Goal: Task Accomplishment & Management: Use online tool/utility

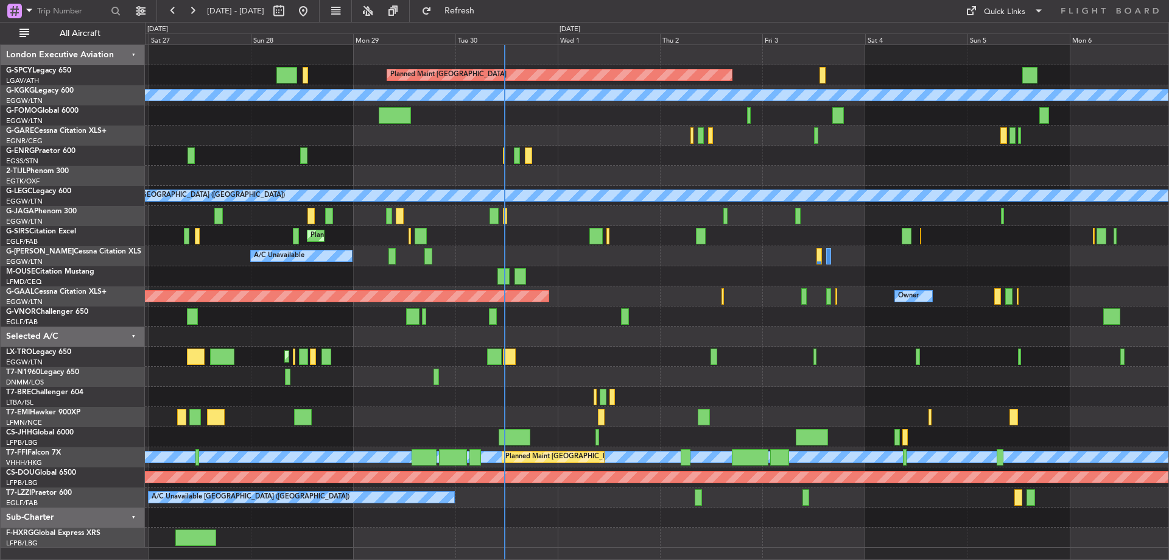
click at [636, 325] on div "Planned Maint [GEOGRAPHIC_DATA] A/C Unavailable [GEOGRAPHIC_DATA] (Ataturk) Pla…" at bounding box center [657, 296] width 1024 height 502
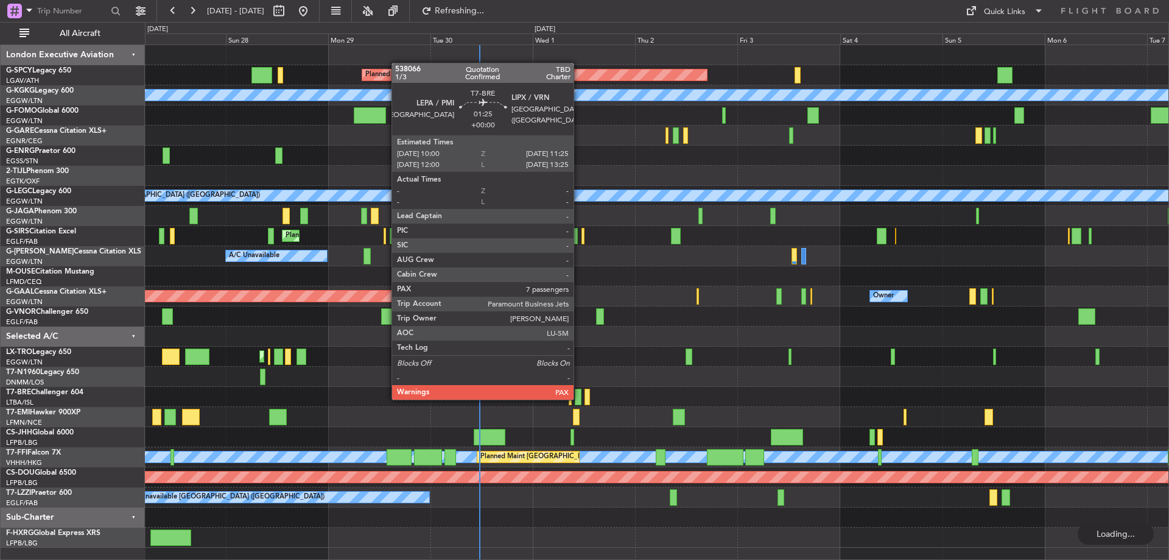
click at [579, 398] on div at bounding box center [578, 397] width 6 height 16
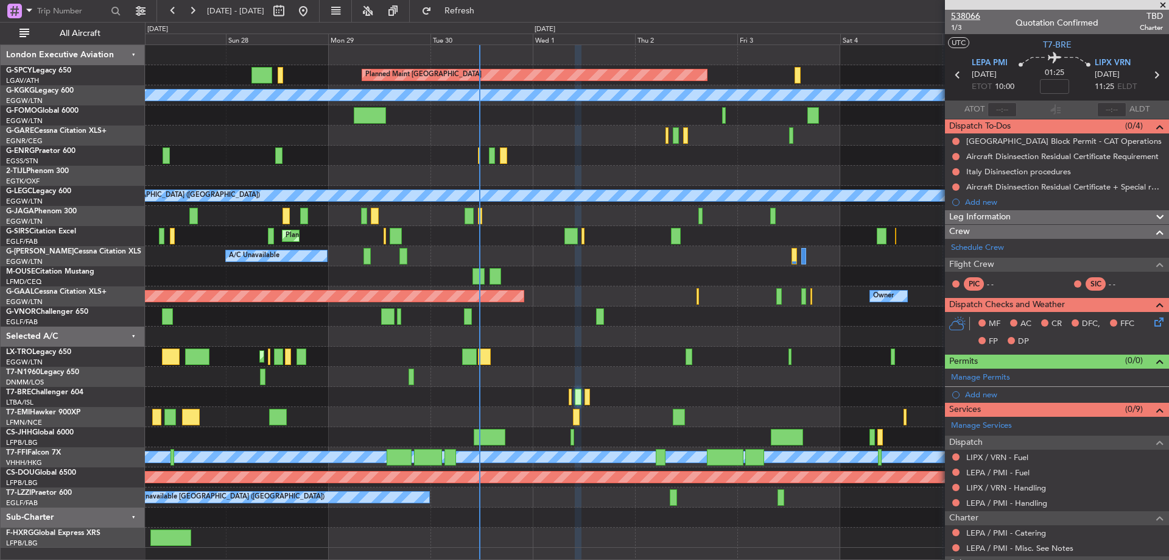
click at [967, 18] on span "538066" at bounding box center [965, 16] width 29 height 13
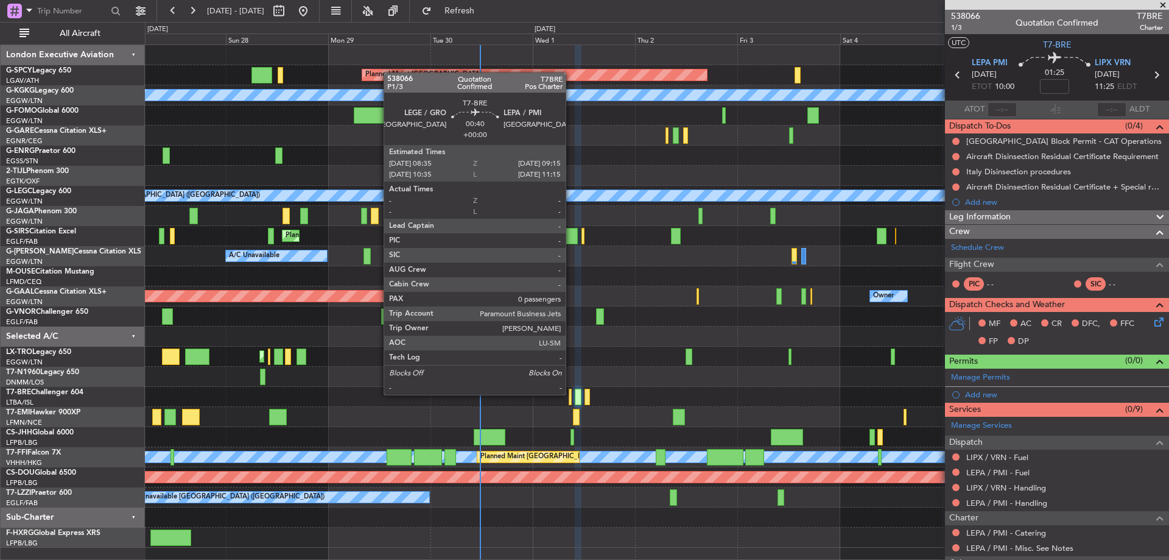
click at [571, 393] on div at bounding box center [570, 397] width 3 height 16
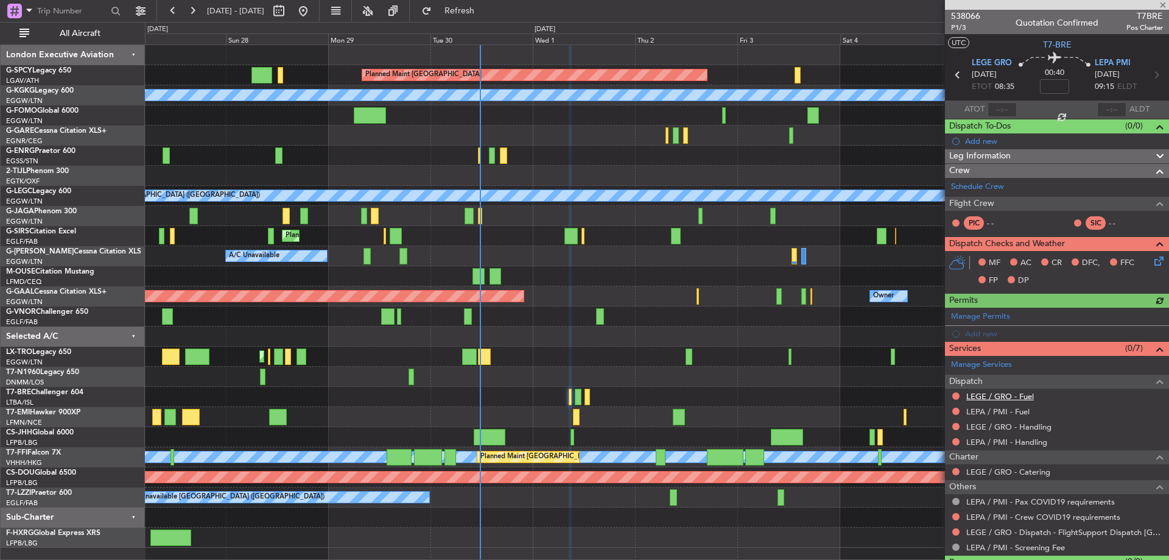
click at [1032, 398] on link "LEGE / GRO - Fuel" at bounding box center [1001, 396] width 68 height 10
click at [1020, 411] on link "LEPA / PMI - Fuel" at bounding box center [998, 411] width 63 height 10
click at [1041, 426] on link "LEGE / GRO - Handling" at bounding box center [1009, 426] width 85 height 10
click at [1002, 439] on link "LEPA / PMI - Handling" at bounding box center [1007, 442] width 81 height 10
click at [474, 9] on span "Refresh" at bounding box center [459, 11] width 51 height 9
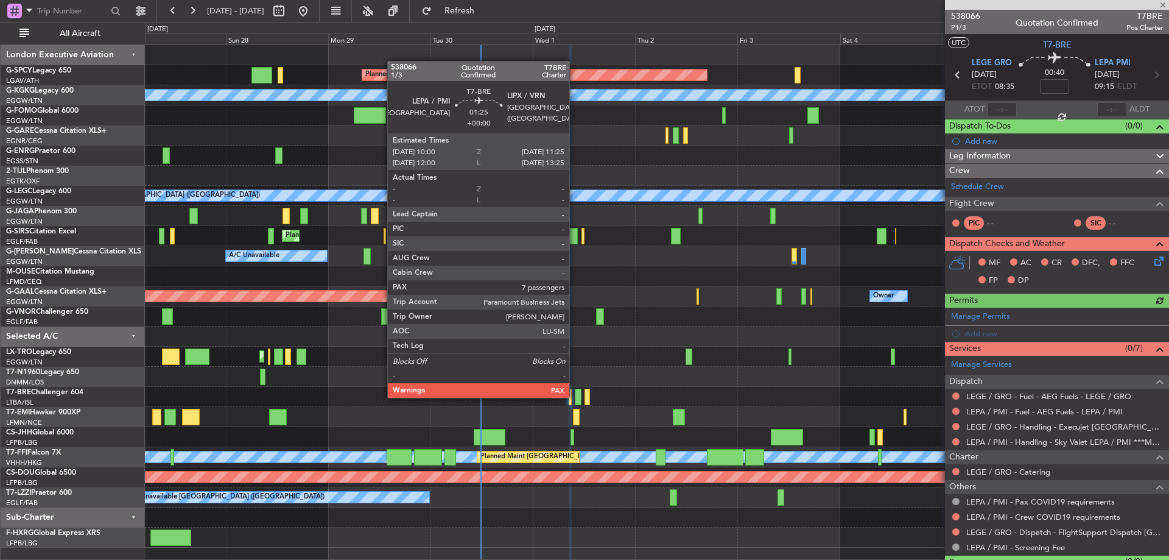
click at [575, 396] on div at bounding box center [578, 397] width 6 height 16
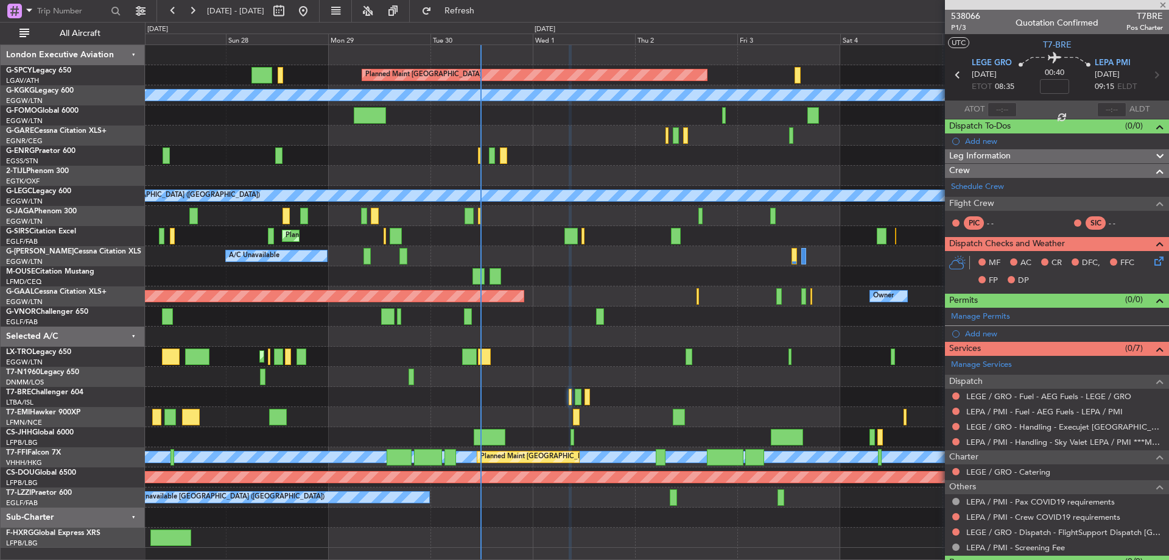
type input "7"
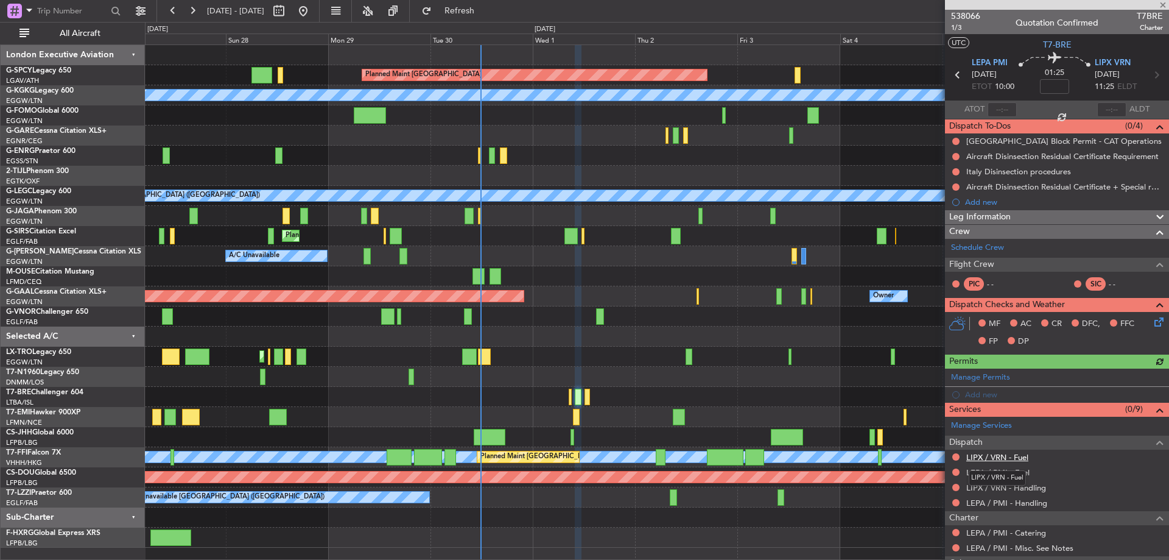
click at [1008, 458] on link "LIPX / VRN - Fuel" at bounding box center [998, 457] width 62 height 10
click at [1024, 473] on link "LEPA / PMI - Fuel" at bounding box center [998, 472] width 63 height 10
click at [1019, 490] on link "LIPX / VRN - Handling" at bounding box center [1007, 487] width 80 height 10
click at [1033, 501] on link "LEPA / PMI - Handling" at bounding box center [1007, 503] width 81 height 10
click at [485, 9] on span "Refresh" at bounding box center [459, 11] width 51 height 9
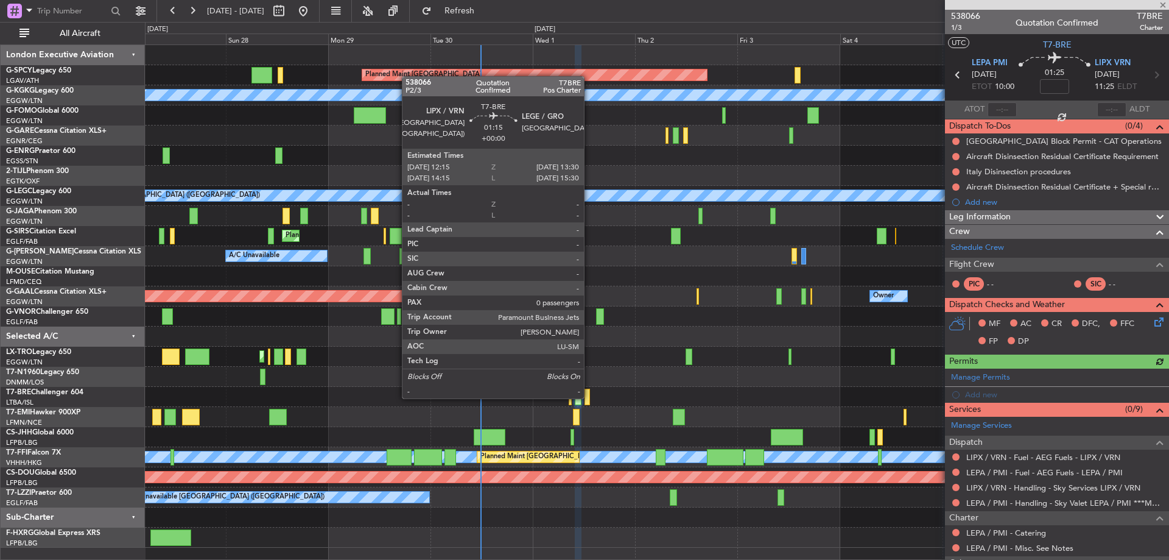
click at [590, 397] on div at bounding box center [587, 397] width 5 height 16
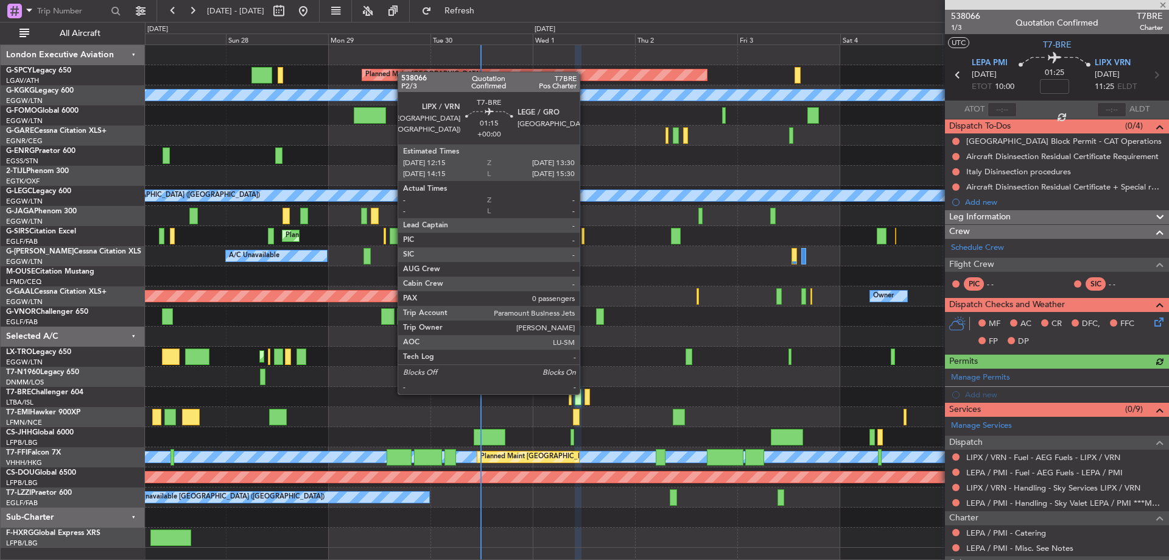
click at [585, 393] on div at bounding box center [587, 397] width 5 height 16
click at [588, 393] on div at bounding box center [587, 397] width 5 height 16
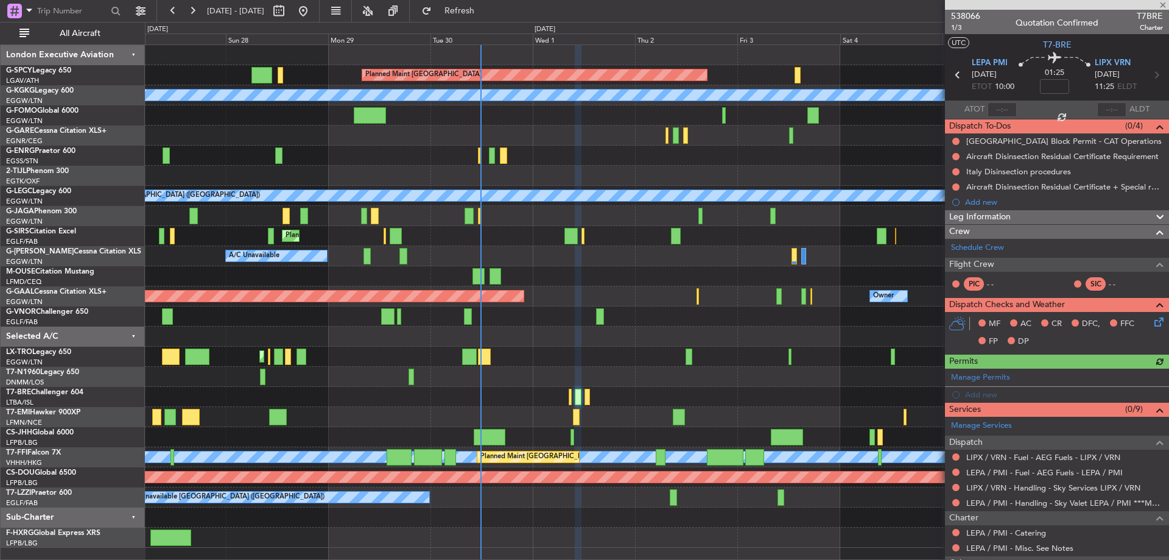
click at [588, 393] on div at bounding box center [587, 397] width 5 height 16
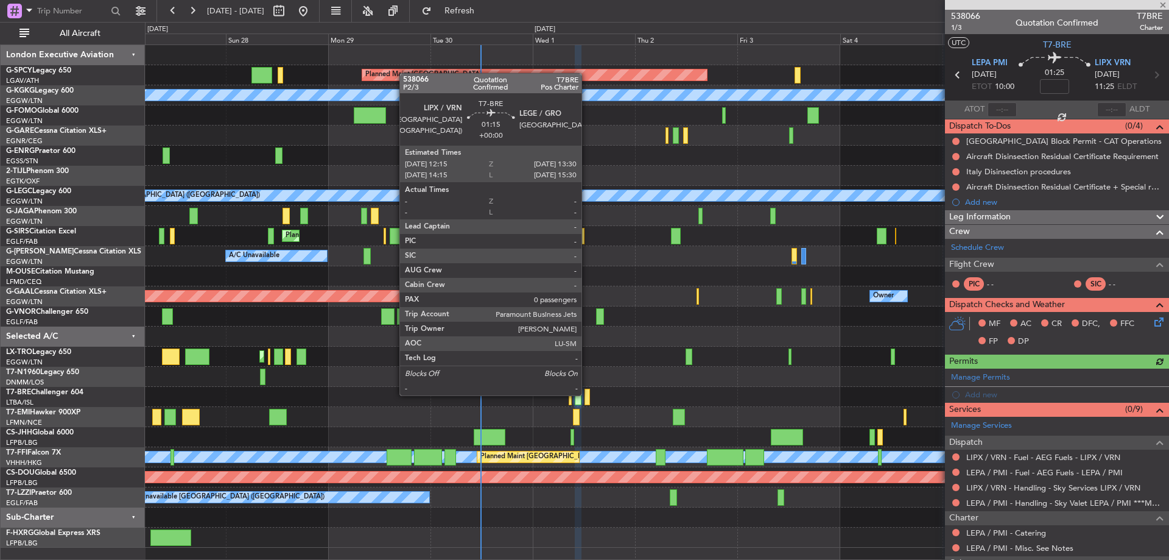
click at [587, 394] on div at bounding box center [587, 397] width 5 height 16
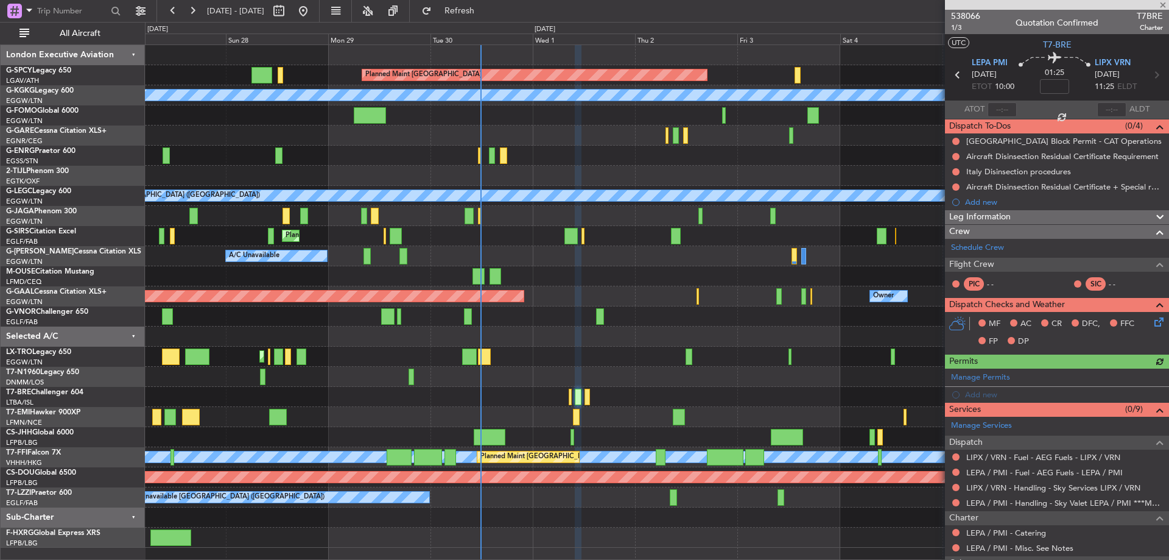
click at [1163, 4] on div at bounding box center [1057, 5] width 224 height 10
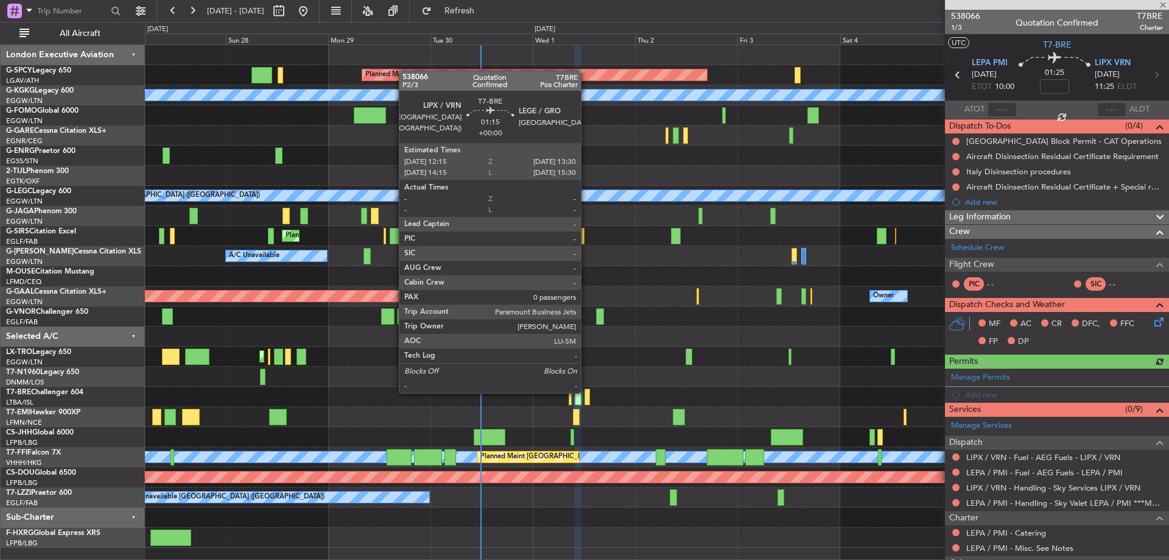
click at [587, 392] on div at bounding box center [587, 397] width 5 height 16
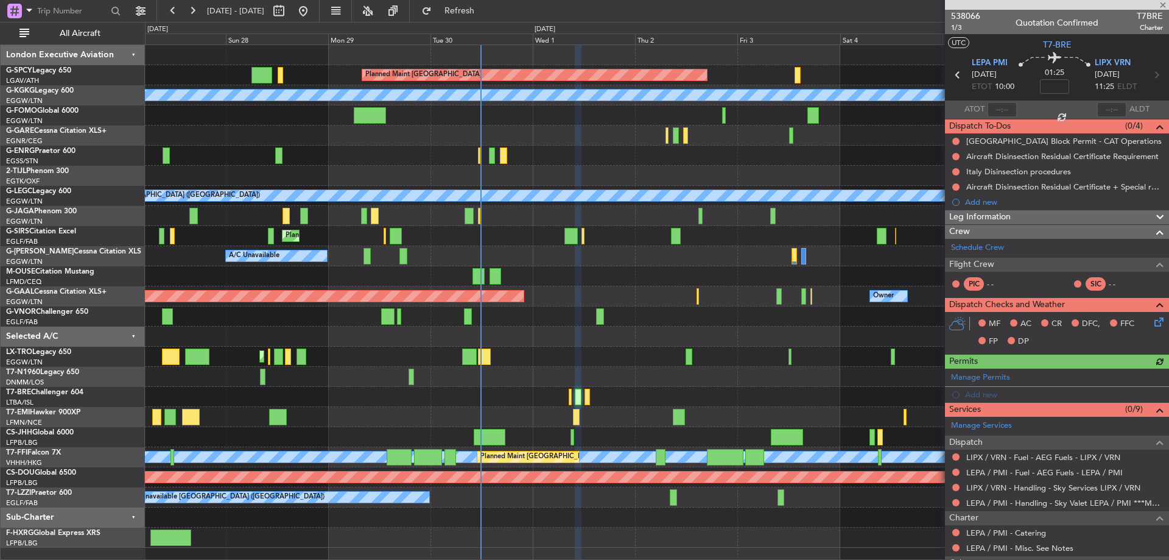
click at [1163, 1] on div at bounding box center [1057, 5] width 224 height 10
click at [475, 6] on button "Refresh" at bounding box center [452, 10] width 73 height 19
click at [485, 7] on span "Refresh" at bounding box center [459, 11] width 51 height 9
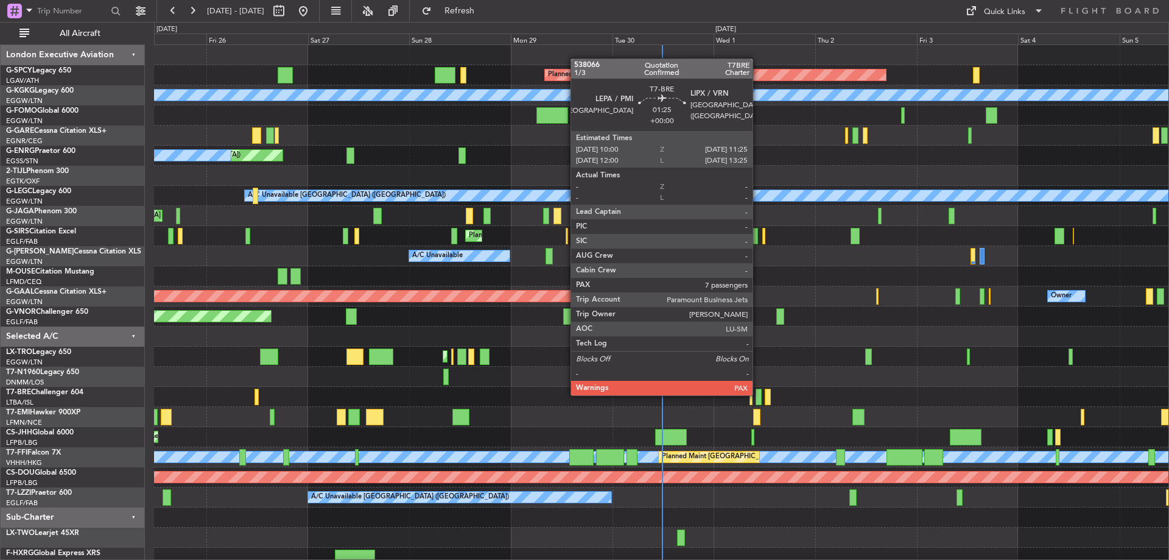
click at [758, 394] on div at bounding box center [759, 397] width 6 height 16
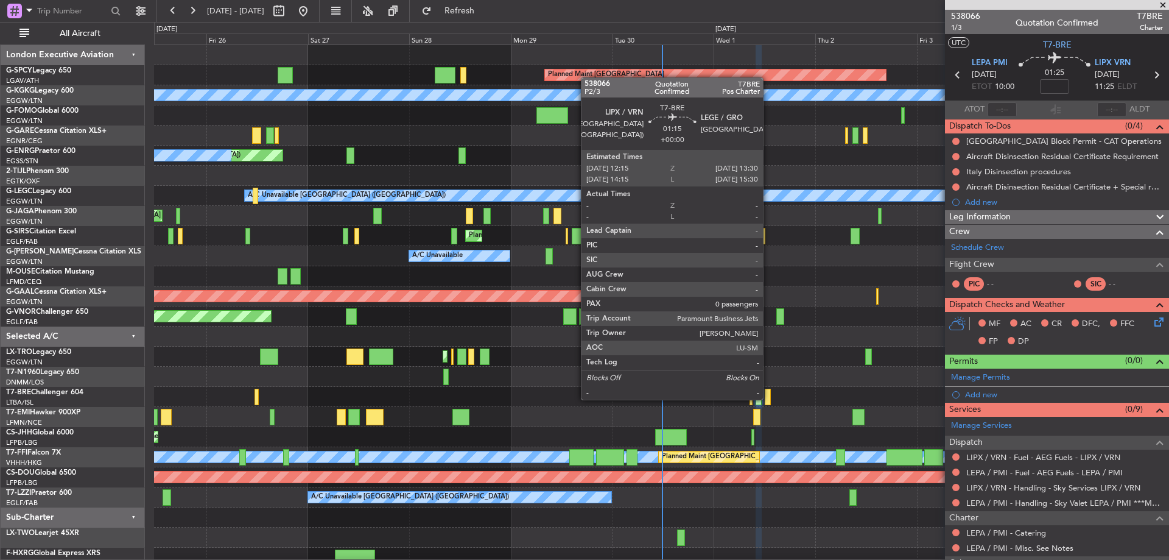
click at [769, 398] on div at bounding box center [767, 397] width 5 height 16
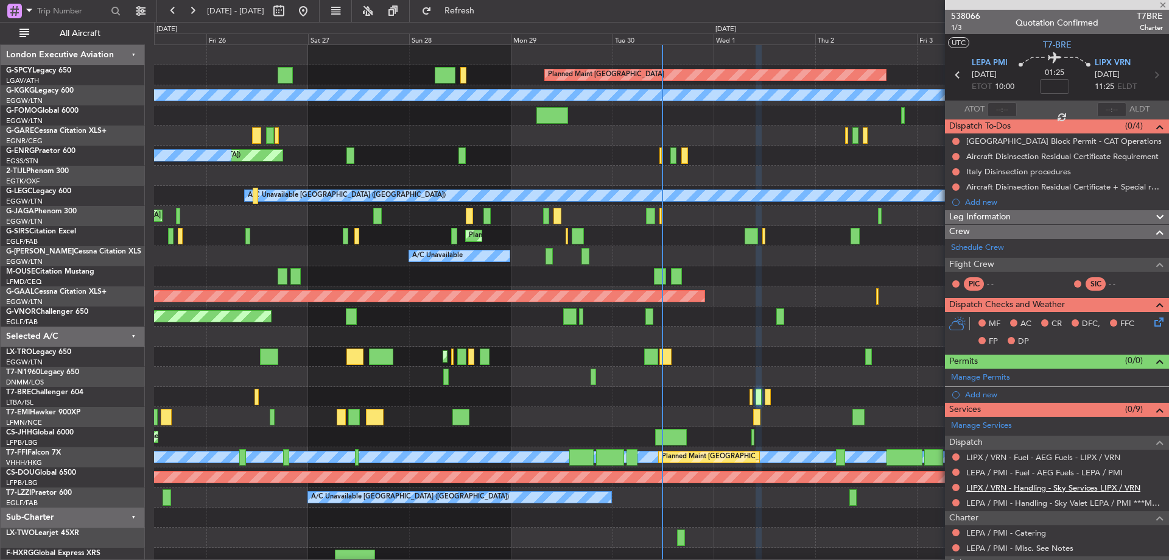
type input "0"
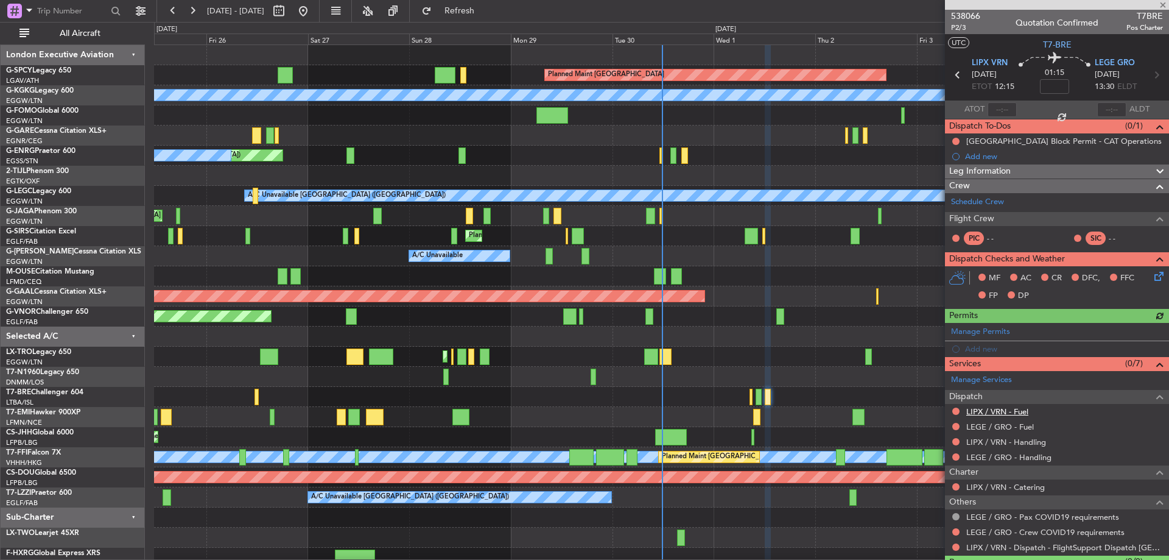
click at [1012, 410] on link "LIPX / VRN - Fuel" at bounding box center [998, 411] width 62 height 10
click at [1013, 425] on link "LEGE / GRO - Fuel" at bounding box center [1001, 426] width 68 height 10
click at [1004, 439] on link "LIPX / VRN - Handling" at bounding box center [1007, 442] width 80 height 10
click at [1030, 452] on link "LEGE / GRO - Handling" at bounding box center [1009, 457] width 85 height 10
click at [479, 19] on button "Refresh" at bounding box center [452, 10] width 73 height 19
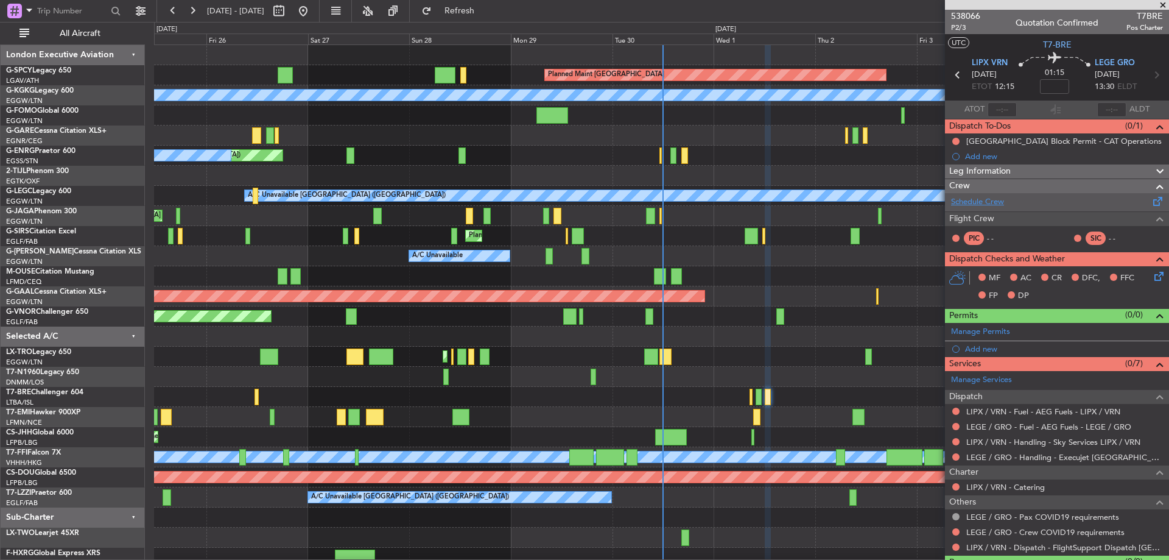
click at [966, 203] on link "Schedule Crew" at bounding box center [977, 202] width 53 height 12
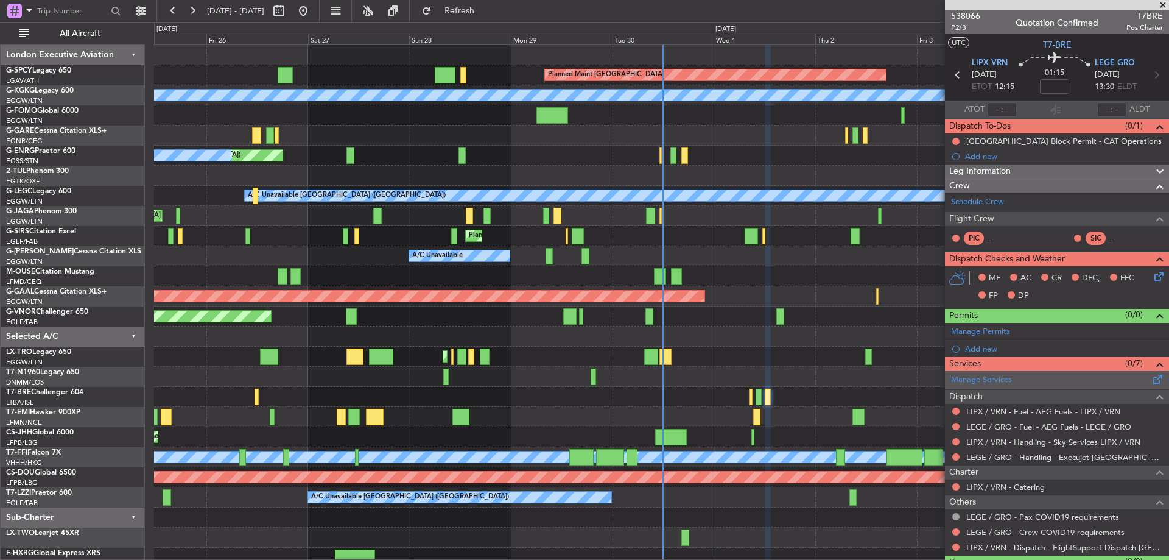
scroll to position [29, 0]
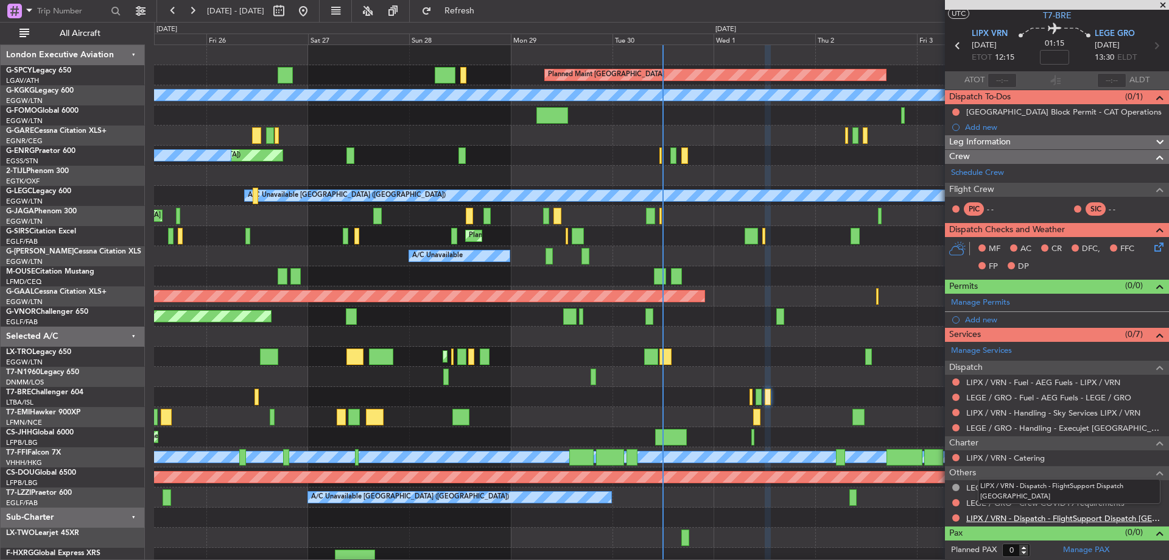
click at [1087, 516] on link "LIPX / VRN - Dispatch - FlightSupport Dispatch [GEOGRAPHIC_DATA]" at bounding box center [1065, 518] width 197 height 10
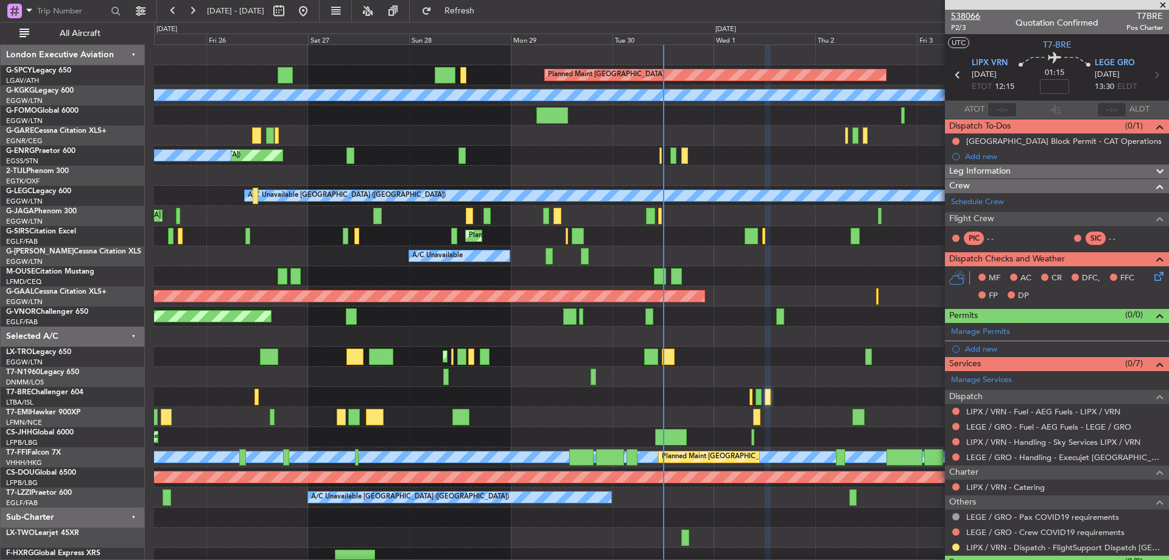
click at [966, 16] on span "538066" at bounding box center [965, 16] width 29 height 13
click at [968, 18] on span "538066" at bounding box center [965, 16] width 29 height 13
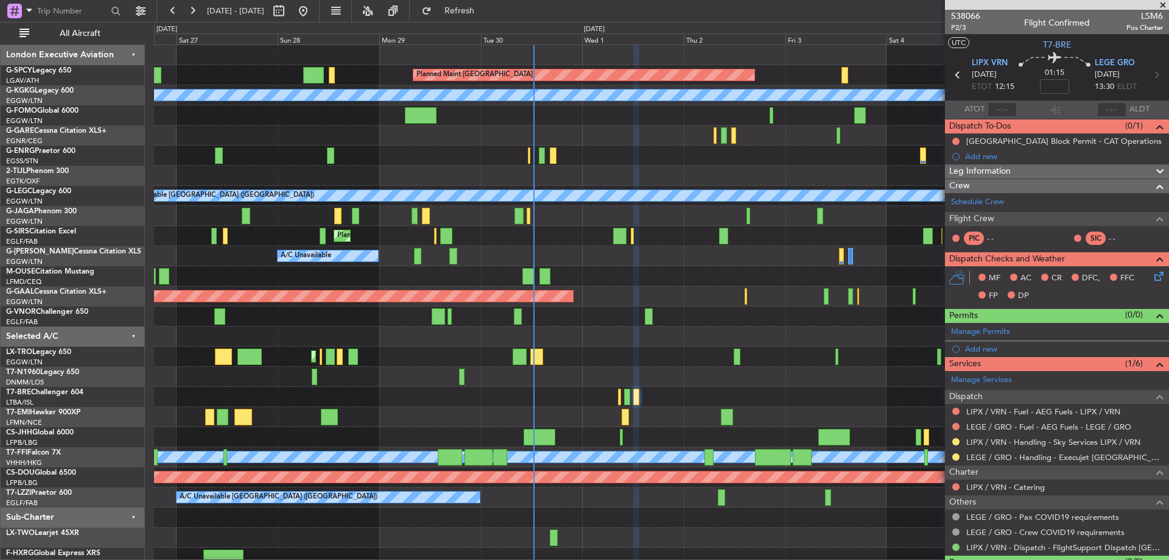
click at [650, 230] on div "Planned Maint [GEOGRAPHIC_DATA] A/C Unavailable [GEOGRAPHIC_DATA] (Ataturk) Pla…" at bounding box center [661, 306] width 1015 height 523
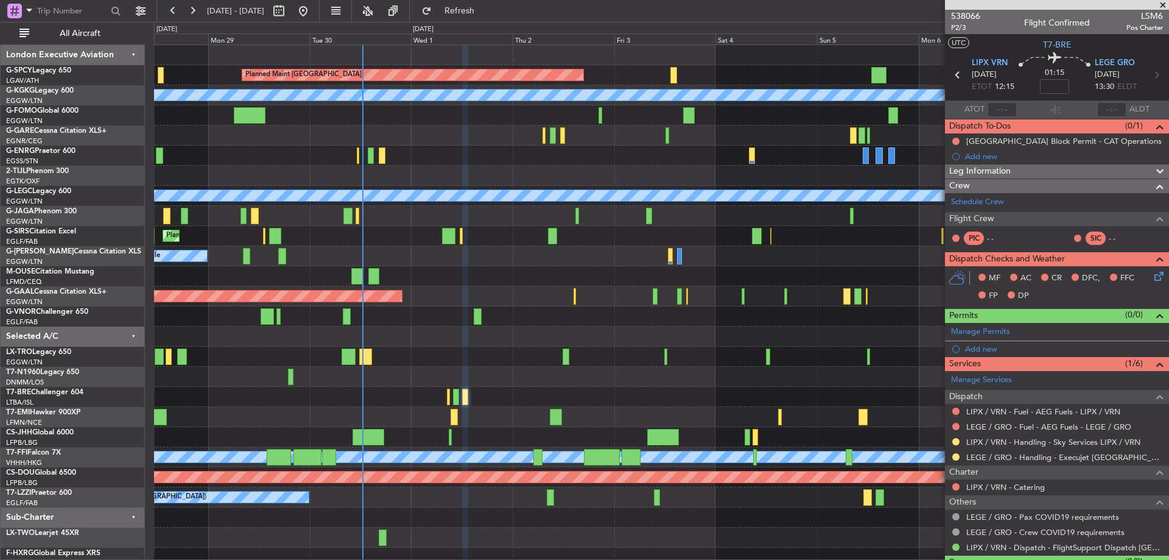
click at [511, 267] on div "Planned Maint [GEOGRAPHIC_DATA] A/C Unavailable [GEOGRAPHIC_DATA] (Ataturk) A/C…" at bounding box center [661, 306] width 1015 height 523
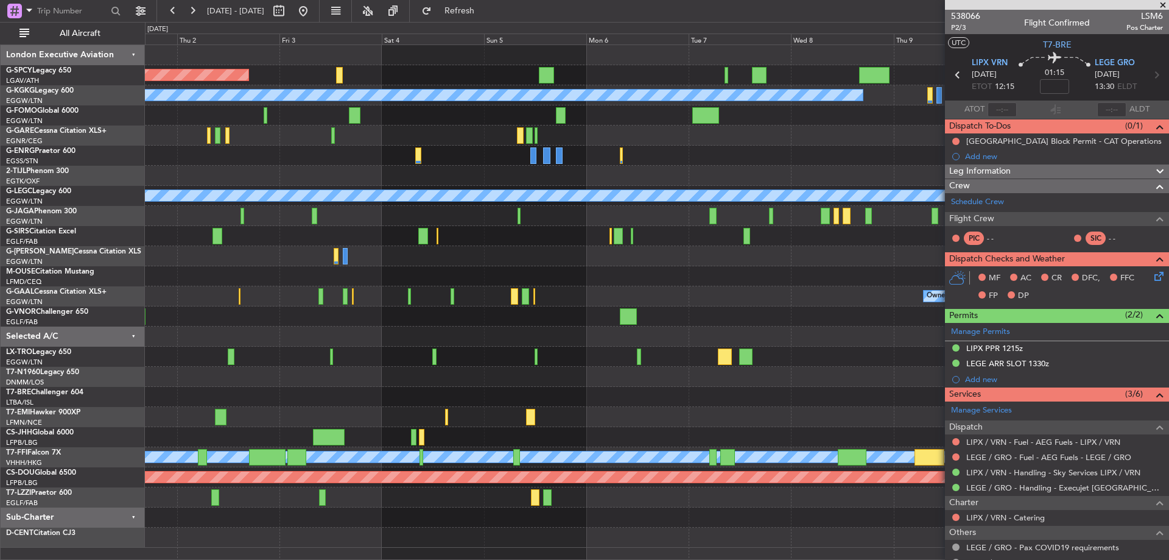
scroll to position [60, 0]
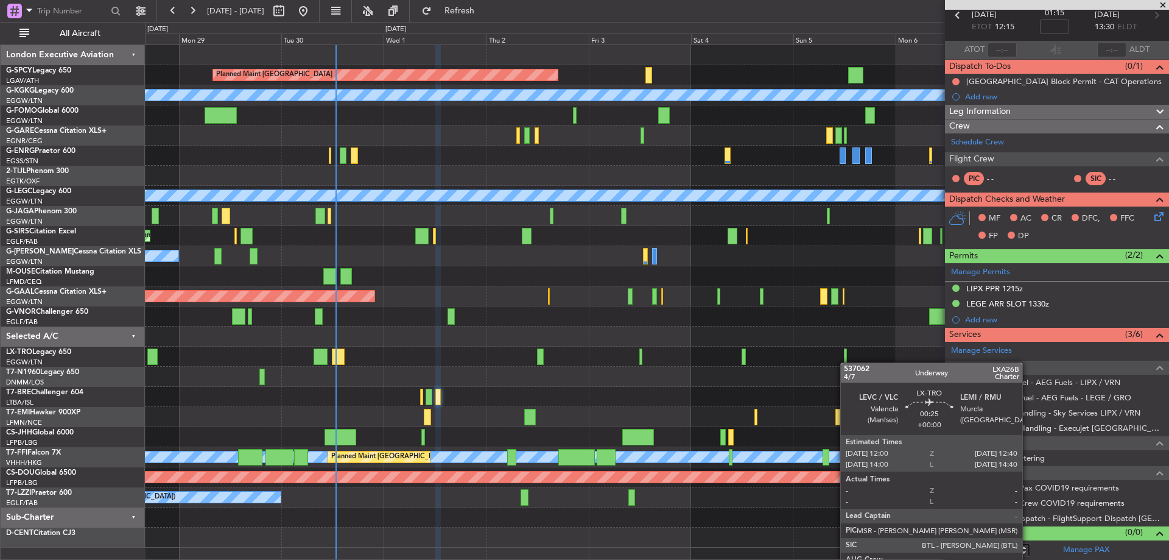
click at [847, 362] on div "Planned Maint [GEOGRAPHIC_DATA] A/C Unavailable [GEOGRAPHIC_DATA] (Ataturk) Unp…" at bounding box center [657, 296] width 1024 height 502
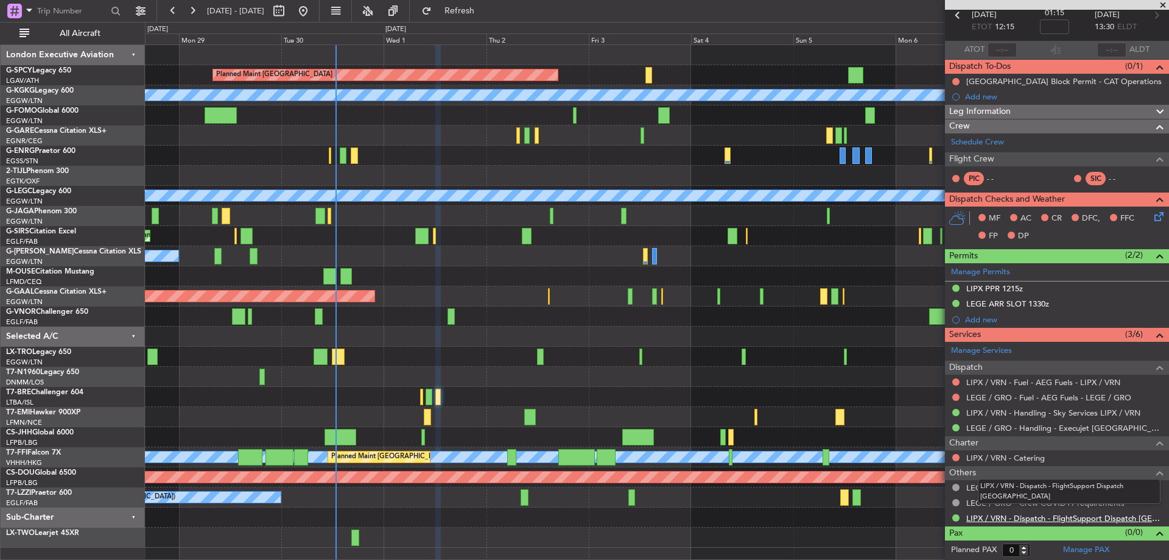
click at [1102, 516] on link "LIPX / VRN - Dispatch - FlightSupport Dispatch [GEOGRAPHIC_DATA]" at bounding box center [1065, 518] width 197 height 10
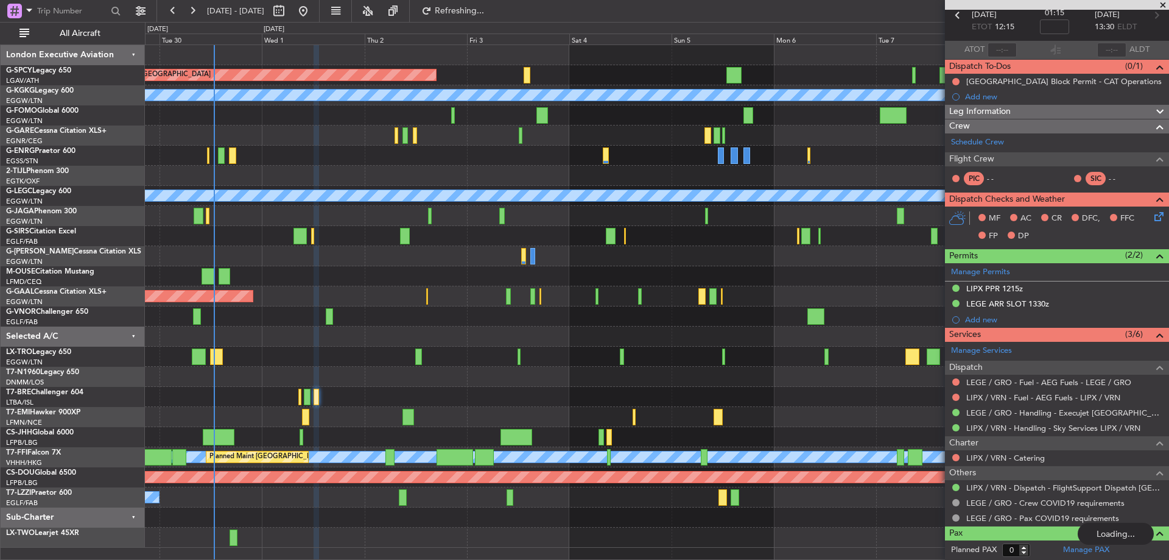
click at [473, 272] on div "Planned Maint [GEOGRAPHIC_DATA] A/C Unavailable [GEOGRAPHIC_DATA] (Ataturk) A/C…" at bounding box center [657, 296] width 1024 height 502
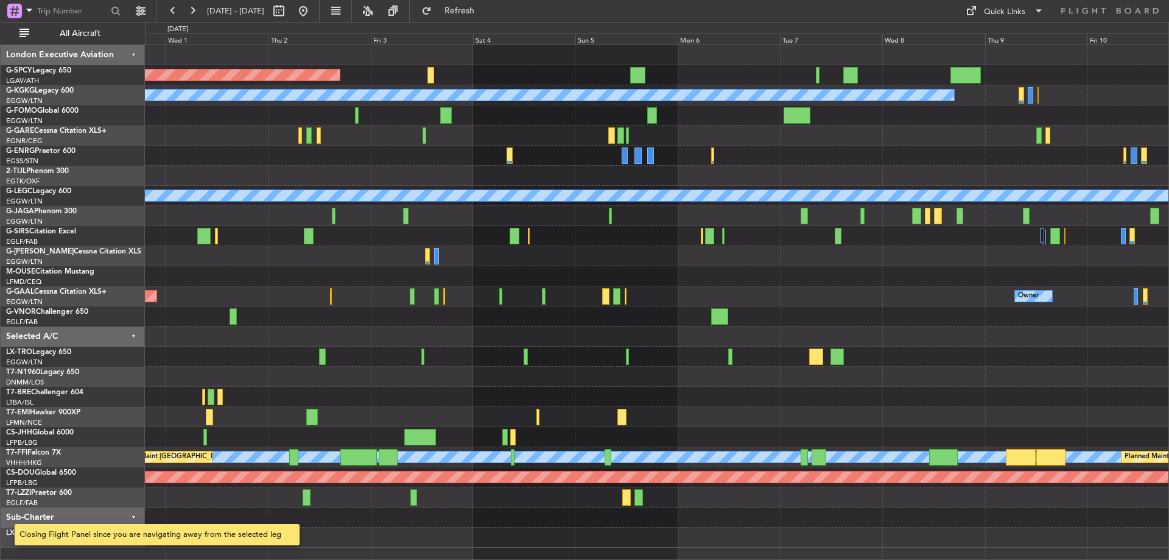
scroll to position [0, 0]
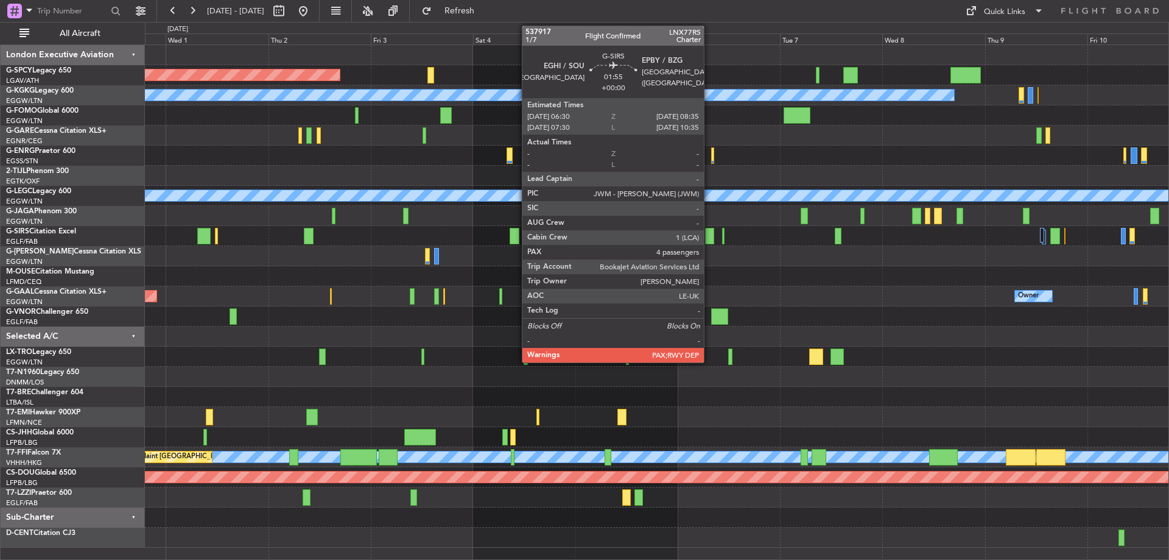
click at [710, 233] on div at bounding box center [709, 236] width 9 height 16
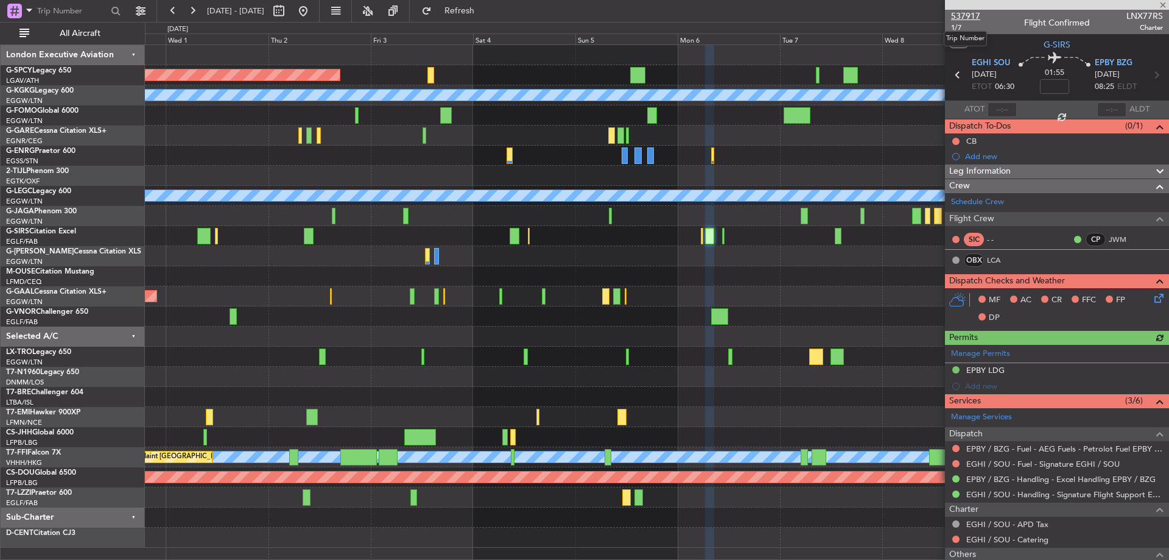
click at [973, 16] on span "537917" at bounding box center [965, 16] width 29 height 13
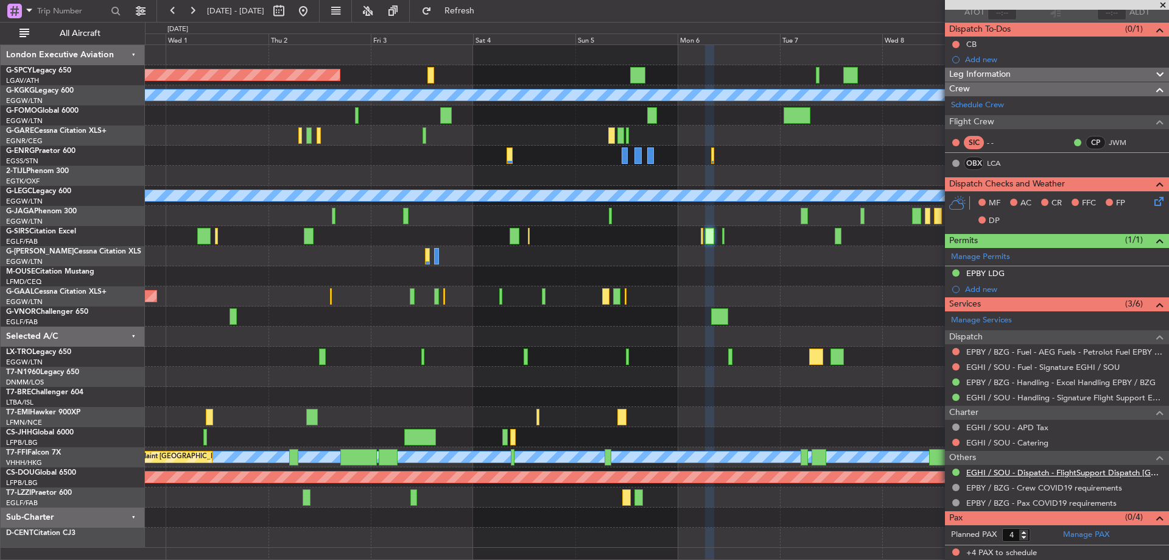
click at [1033, 471] on link "EGHI / SOU - Dispatch - FlightSupport Dispatch [GEOGRAPHIC_DATA]" at bounding box center [1065, 472] width 197 height 10
click at [477, 8] on span "Refresh" at bounding box center [459, 11] width 51 height 9
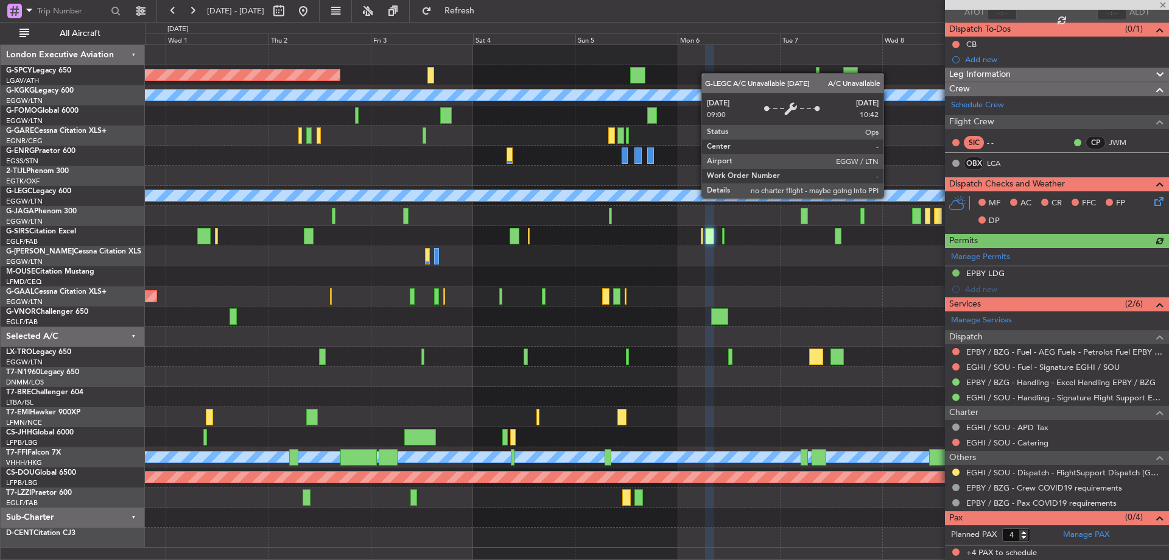
scroll to position [0, 0]
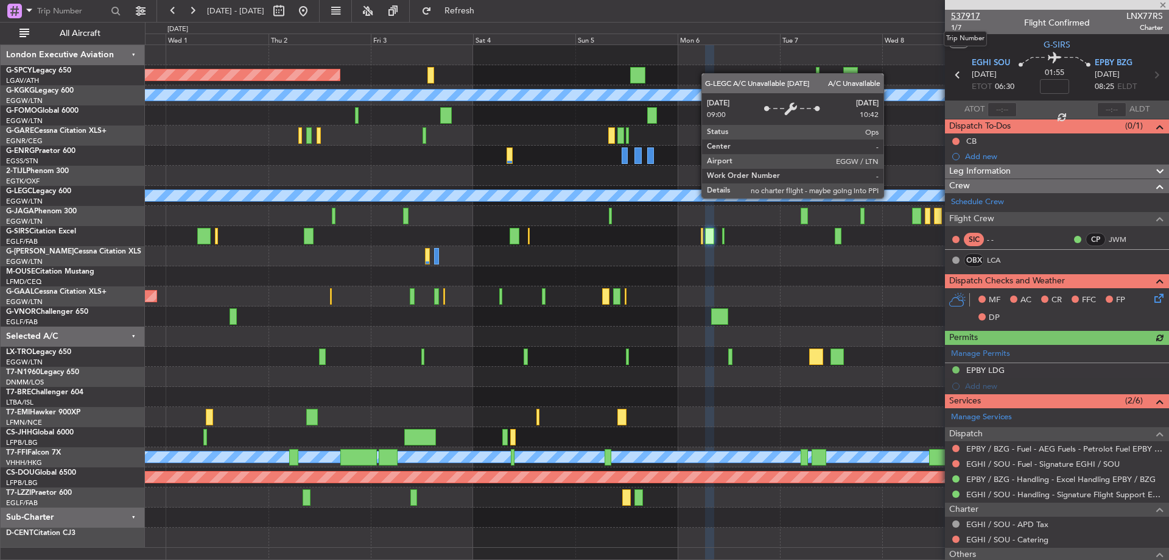
click at [968, 12] on span "537917" at bounding box center [965, 16] width 29 height 13
click at [473, 16] on button "Refresh" at bounding box center [452, 10] width 73 height 19
